Goal: Task Accomplishment & Management: Complete application form

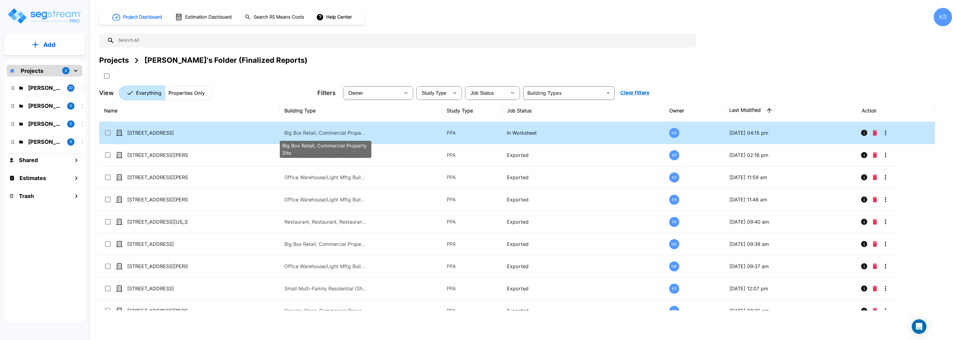
click at [343, 132] on p "Big Box Retail, Commercial Property Site" at bounding box center [325, 132] width 82 height 7
checkbox input "true"
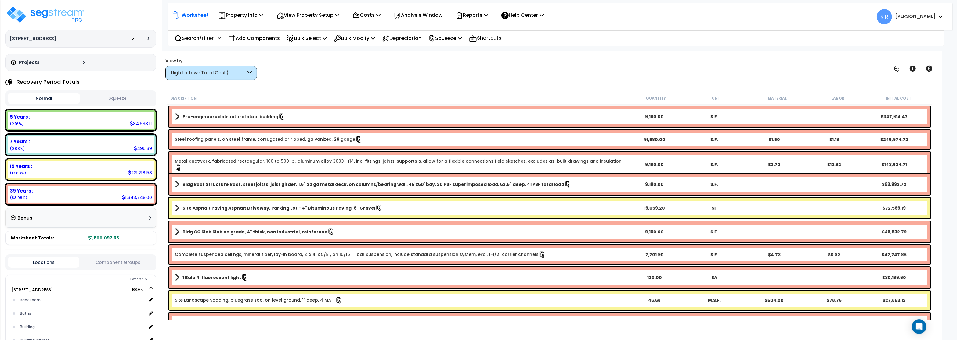
click at [124, 104] on button "Squeeze" at bounding box center [117, 98] width 72 height 11
click at [476, 17] on p "Reports" at bounding box center [471, 15] width 33 height 8
click at [472, 28] on link "Get Report" at bounding box center [482, 29] width 60 height 12
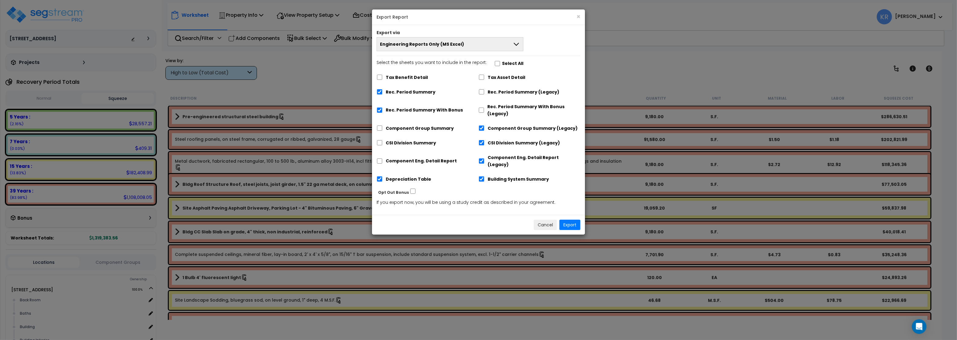
click at [478, 110] on div "Tax Benefit Detail Tax Asset Detail Rec. Period Summary Rec. Period Summary (Le…" at bounding box center [478, 129] width 204 height 117
click at [482, 110] on input "Rec. Period Summary With Bonus (Legacy)" at bounding box center [481, 110] width 6 height 5
checkbox input "true"
checkbox input "false"
click at [481, 92] on input "Rec. Period Summary (Legacy)" at bounding box center [481, 91] width 6 height 5
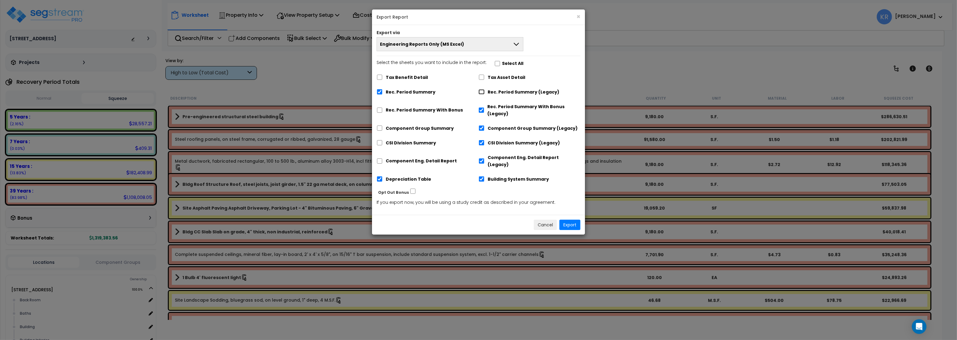
checkbox input "true"
checkbox input "false"
click at [379, 177] on input "Depreciation Table" at bounding box center [379, 179] width 6 height 5
checkbox input "false"
click at [570, 220] on button "Export" at bounding box center [569, 225] width 21 height 10
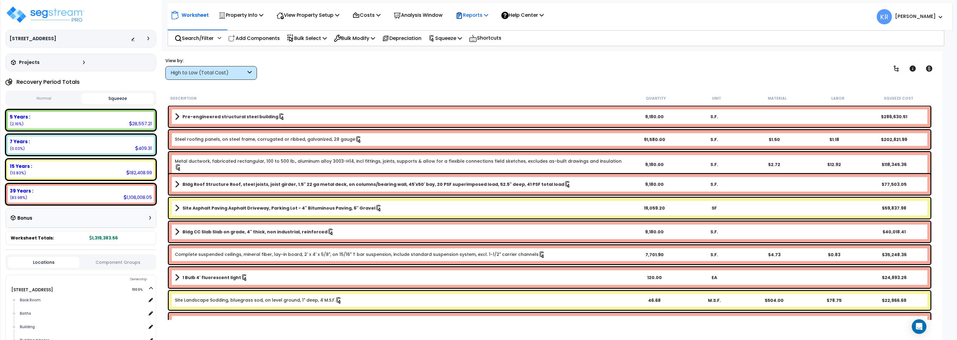
drag, startPoint x: 479, startPoint y: 13, endPoint x: 482, endPoint y: 16, distance: 3.5
click at [482, 16] on p "Reports" at bounding box center [471, 15] width 33 height 8
click at [480, 31] on link "Get Report" at bounding box center [482, 29] width 60 height 12
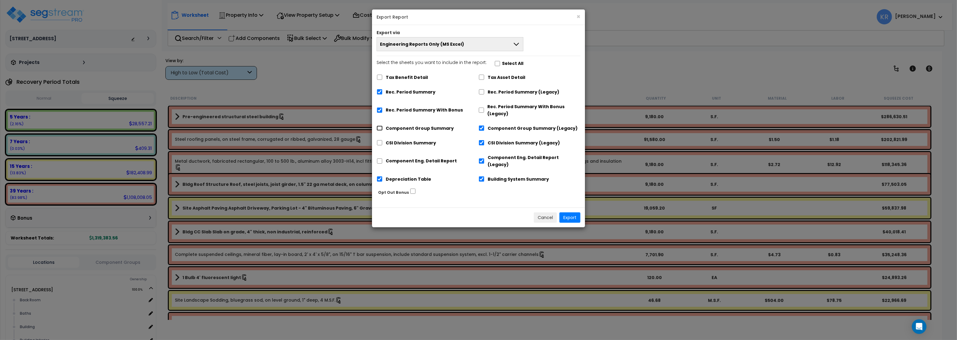
click at [378, 129] on input "Component Group Summary" at bounding box center [379, 128] width 6 height 5
checkbox input "true"
checkbox input "false"
click at [378, 143] on input "CSI Division Summary" at bounding box center [379, 142] width 6 height 5
checkbox input "true"
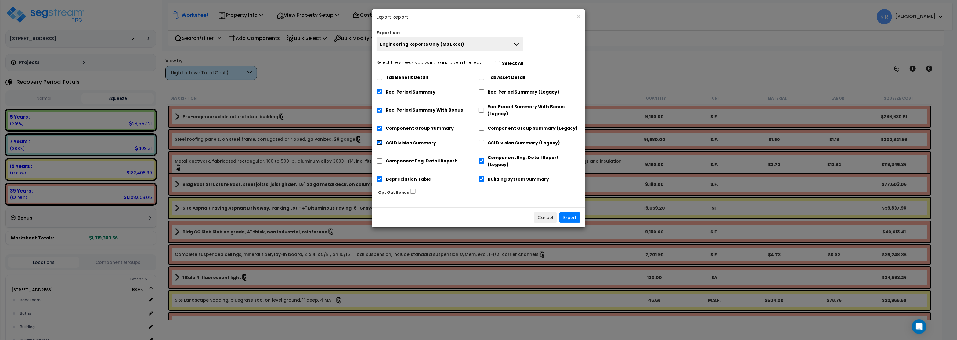
checkbox input "false"
click at [378, 159] on input "Component Eng. Detail Report" at bounding box center [379, 161] width 6 height 5
checkbox input "true"
checkbox input "false"
drag, startPoint x: 567, startPoint y: 210, endPoint x: 486, endPoint y: 222, distance: 82.0
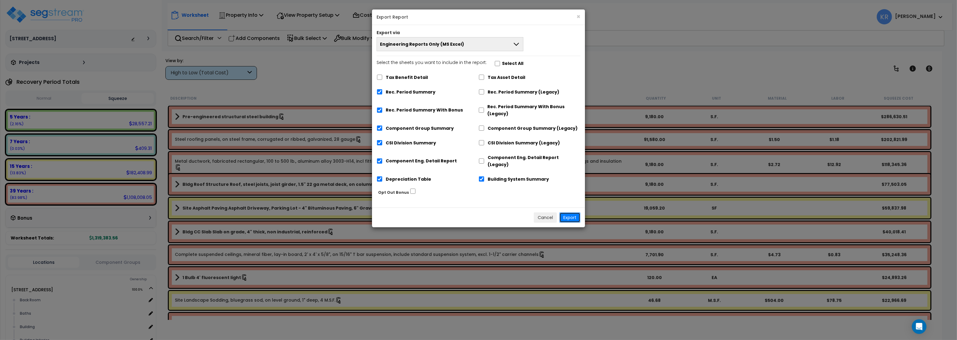
click at [511, 242] on div "× Export Report Export via Engineering Reports Only (MS Excel) Engineering Repo…" at bounding box center [478, 170] width 957 height 340
click at [481, 177] on input "Building System Summary" at bounding box center [481, 179] width 6 height 5
checkbox input "false"
click at [571, 213] on button "Export" at bounding box center [569, 218] width 21 height 10
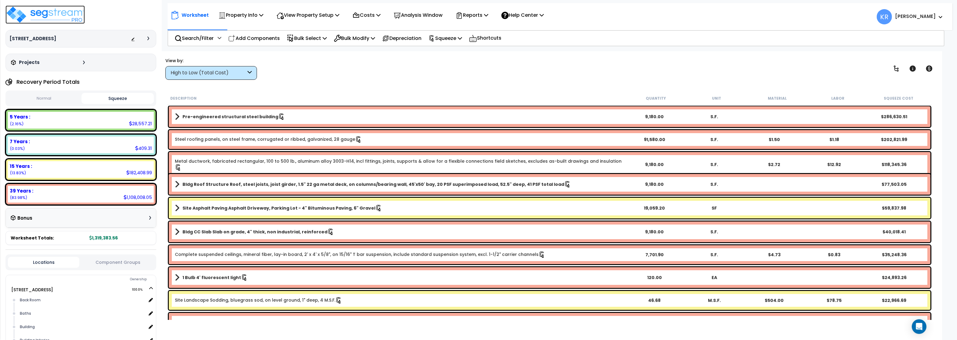
click at [36, 10] on img at bounding box center [44, 14] width 79 height 18
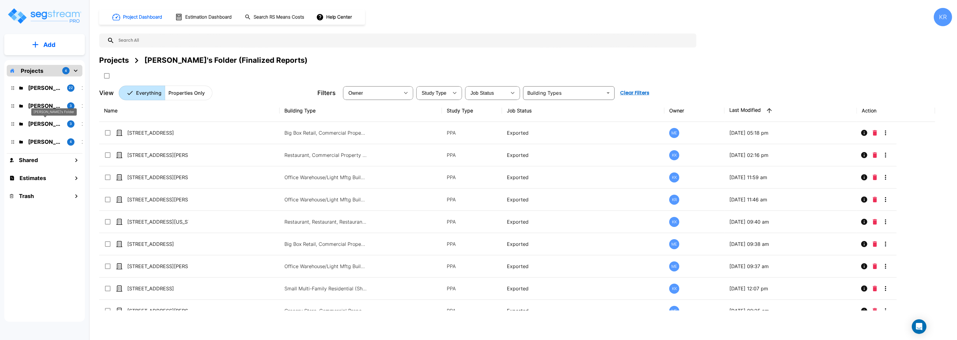
click at [38, 123] on p "Karina's Folder" at bounding box center [45, 124] width 34 height 8
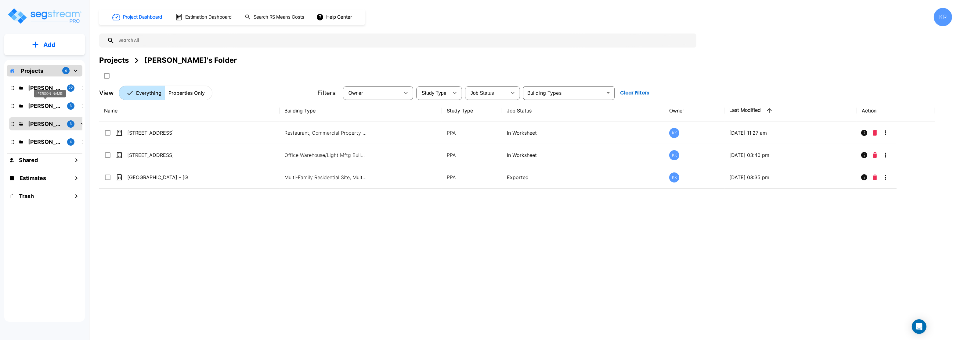
click at [37, 105] on p "M.E. Folder" at bounding box center [45, 106] width 34 height 8
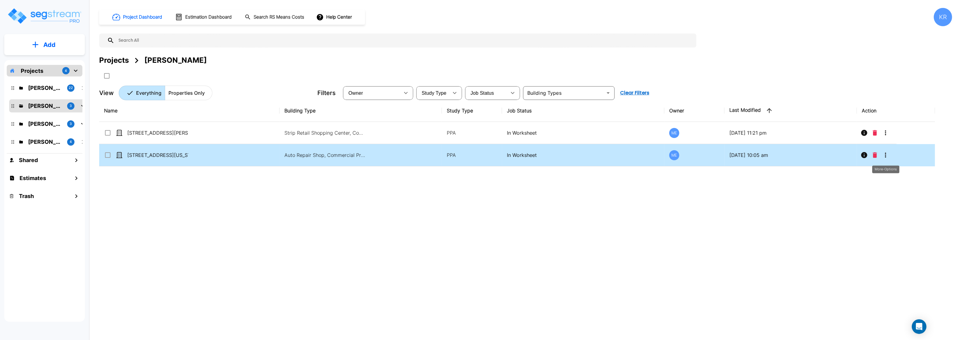
click at [882, 157] on button "More-Options" at bounding box center [885, 155] width 12 height 12
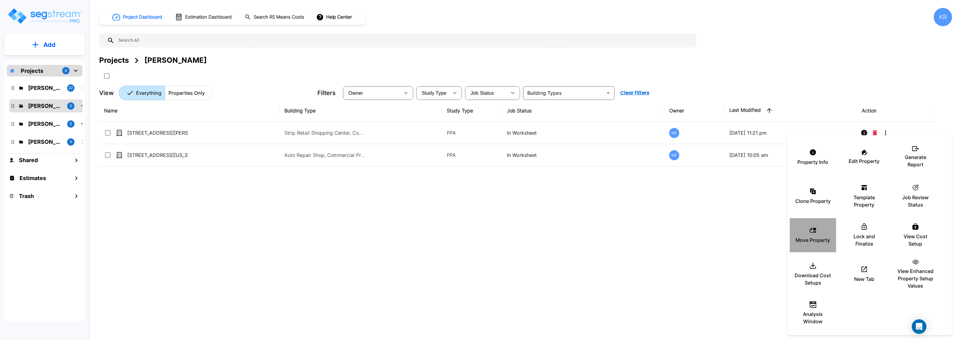
click at [813, 236] on div "Move Property" at bounding box center [812, 235] width 37 height 31
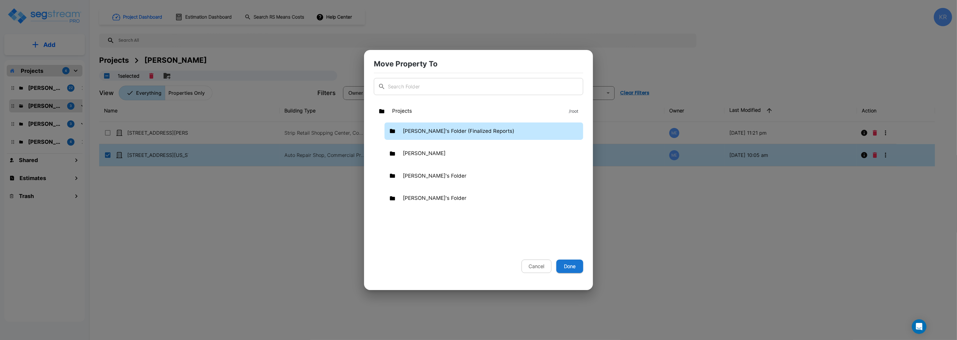
click at [416, 129] on p "Kristina's Folder (Finalized Reports)" at bounding box center [458, 131] width 111 height 8
click at [569, 265] on button "Done" at bounding box center [569, 266] width 27 height 13
checkbox input "false"
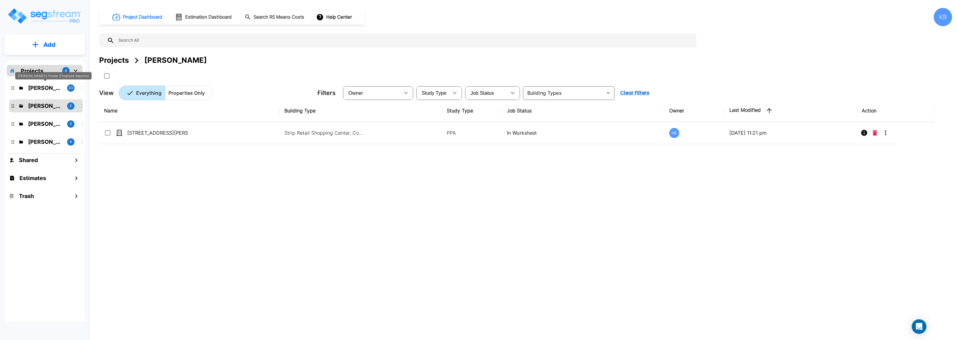
click at [39, 89] on p "[PERSON_NAME]'s Folder (Finalized Reports)" at bounding box center [45, 88] width 34 height 8
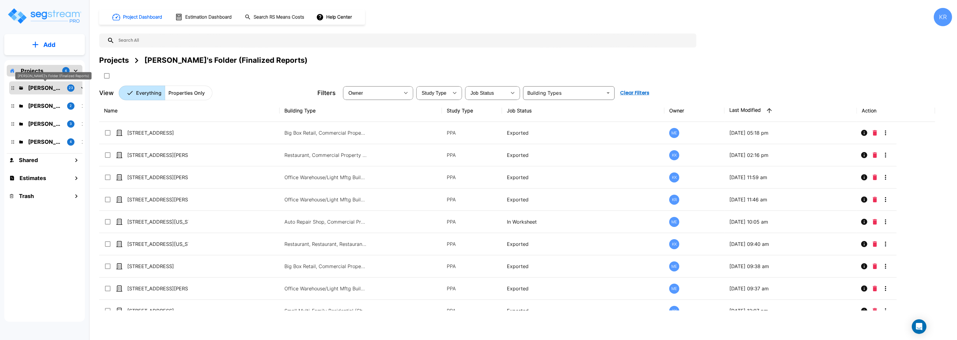
click at [46, 86] on p "[PERSON_NAME]'s Folder (Finalized Reports)" at bounding box center [45, 88] width 34 height 8
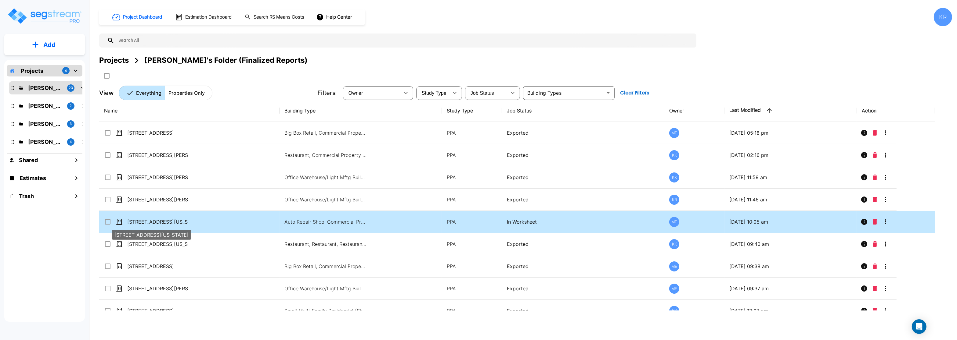
click at [146, 221] on p "[STREET_ADDRESS][US_STATE]" at bounding box center [157, 221] width 61 height 7
checkbox input "true"
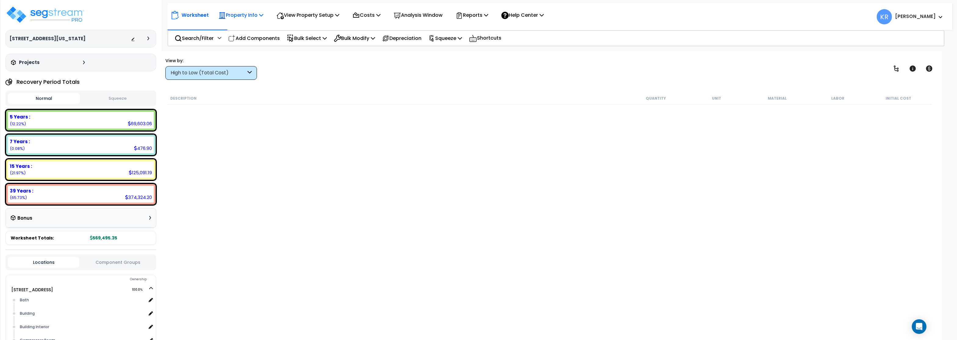
click at [247, 16] on p "Property Info" at bounding box center [240, 15] width 45 height 8
click at [235, 31] on link "Property Setup" at bounding box center [245, 29] width 60 height 12
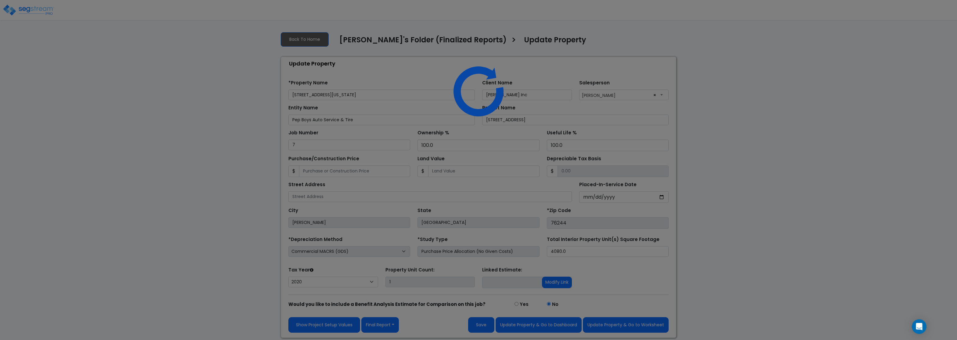
select select "2020"
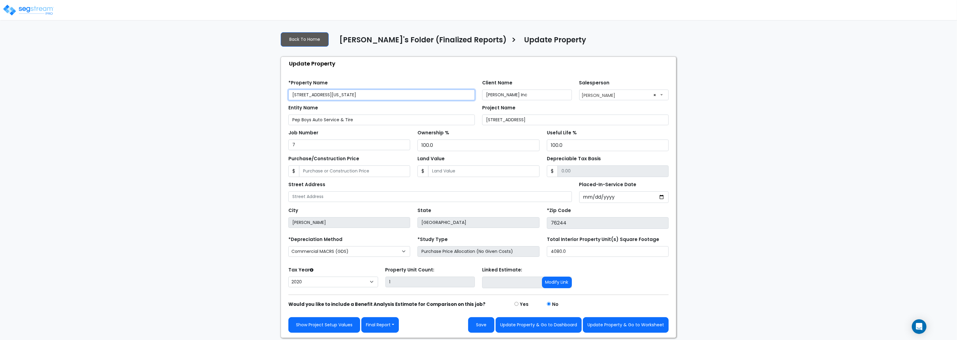
drag, startPoint x: 382, startPoint y: 99, endPoint x: 210, endPoint y: 90, distance: 172.9
click at [288, 90] on input "[STREET_ADDRESS][US_STATE]" at bounding box center [381, 95] width 186 height 11
paste input "[GEOGRAPHIC_DATA]"
type input "[STREET_ADDRESS]"
drag, startPoint x: 521, startPoint y: 99, endPoint x: 437, endPoint y: 94, distance: 84.4
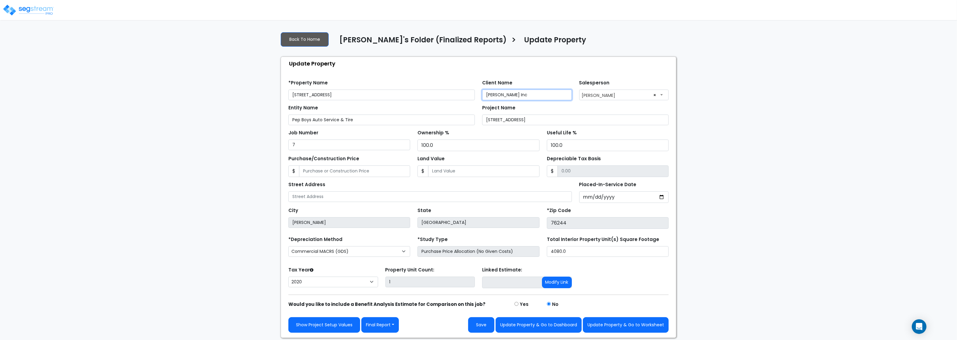
click at [482, 94] on input "[PERSON_NAME] Inc" at bounding box center [527, 95] width 90 height 11
paste input ", Inc."
type input "[PERSON_NAME], Inc."
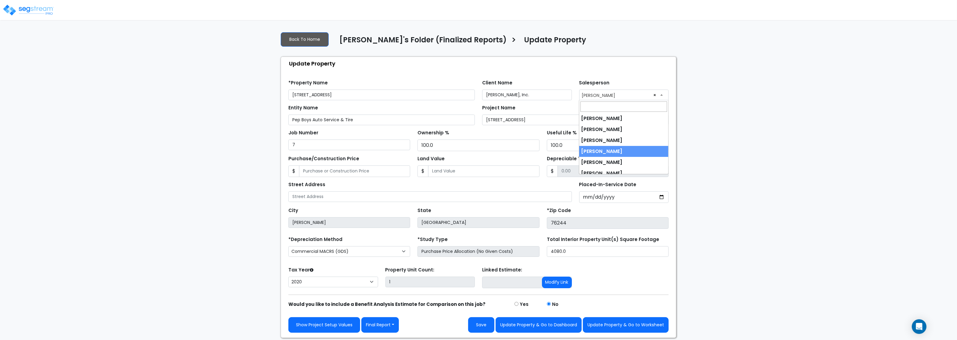
click at [595, 95] on span "× [PERSON_NAME]" at bounding box center [623, 95] width 89 height 10
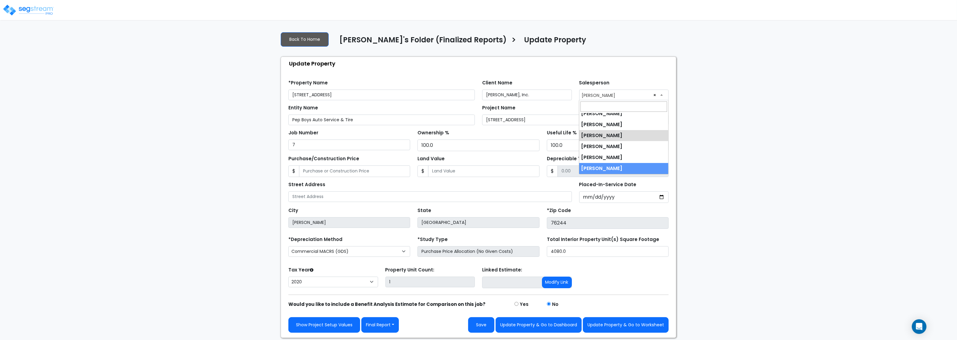
select select "245"
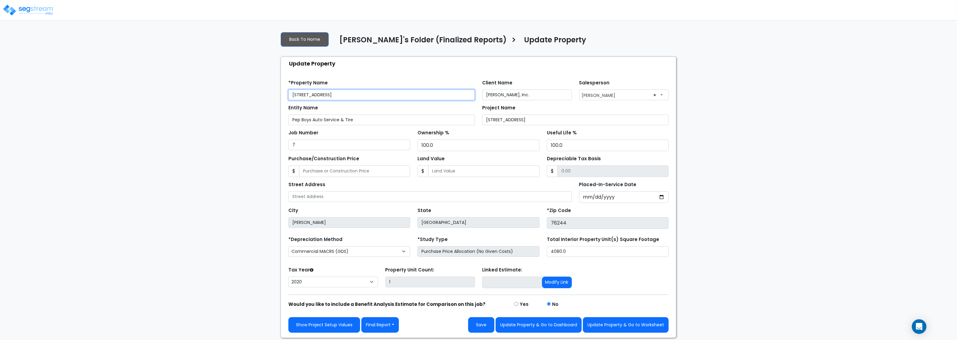
drag, startPoint x: 311, startPoint y: 90, endPoint x: 246, endPoint y: 88, distance: 65.0
click at [288, 90] on input "[STREET_ADDRESS]" at bounding box center [381, 95] width 186 height 11
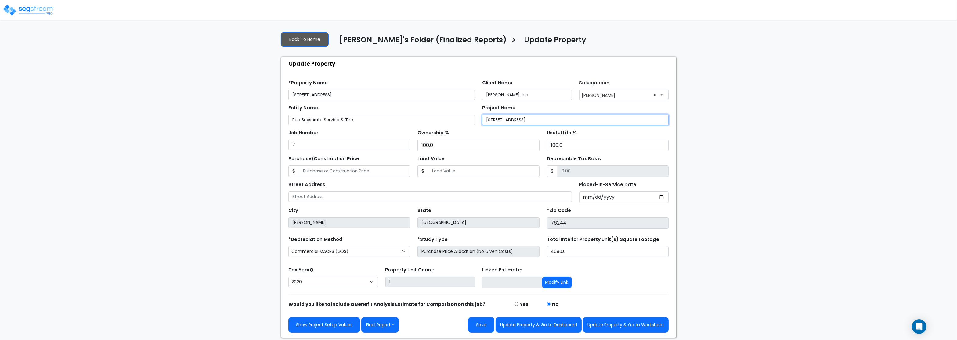
drag, startPoint x: 545, startPoint y: 119, endPoint x: 399, endPoint y: 108, distance: 146.5
click at [482, 115] on input "[STREET_ADDRESS]" at bounding box center [575, 120] width 186 height 11
paste input "Beach Stree"
type input "[STREET_ADDRESS]"
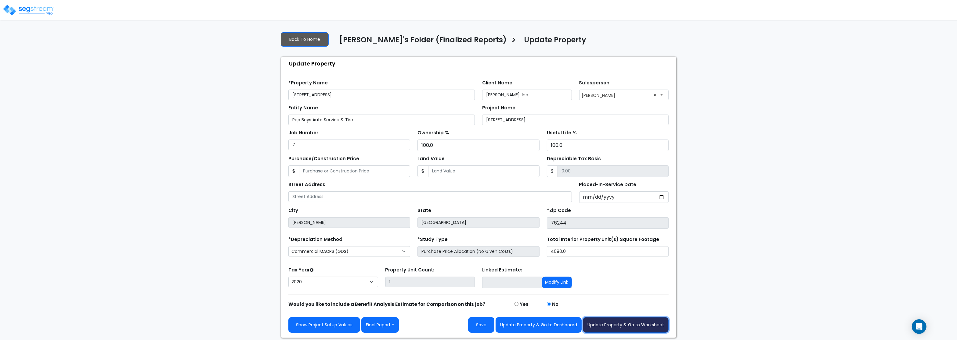
click at [616, 327] on button "Update Property & Go to Worksheet" at bounding box center [626, 326] width 86 height 16
